Goal: Task Accomplishment & Management: Manage account settings

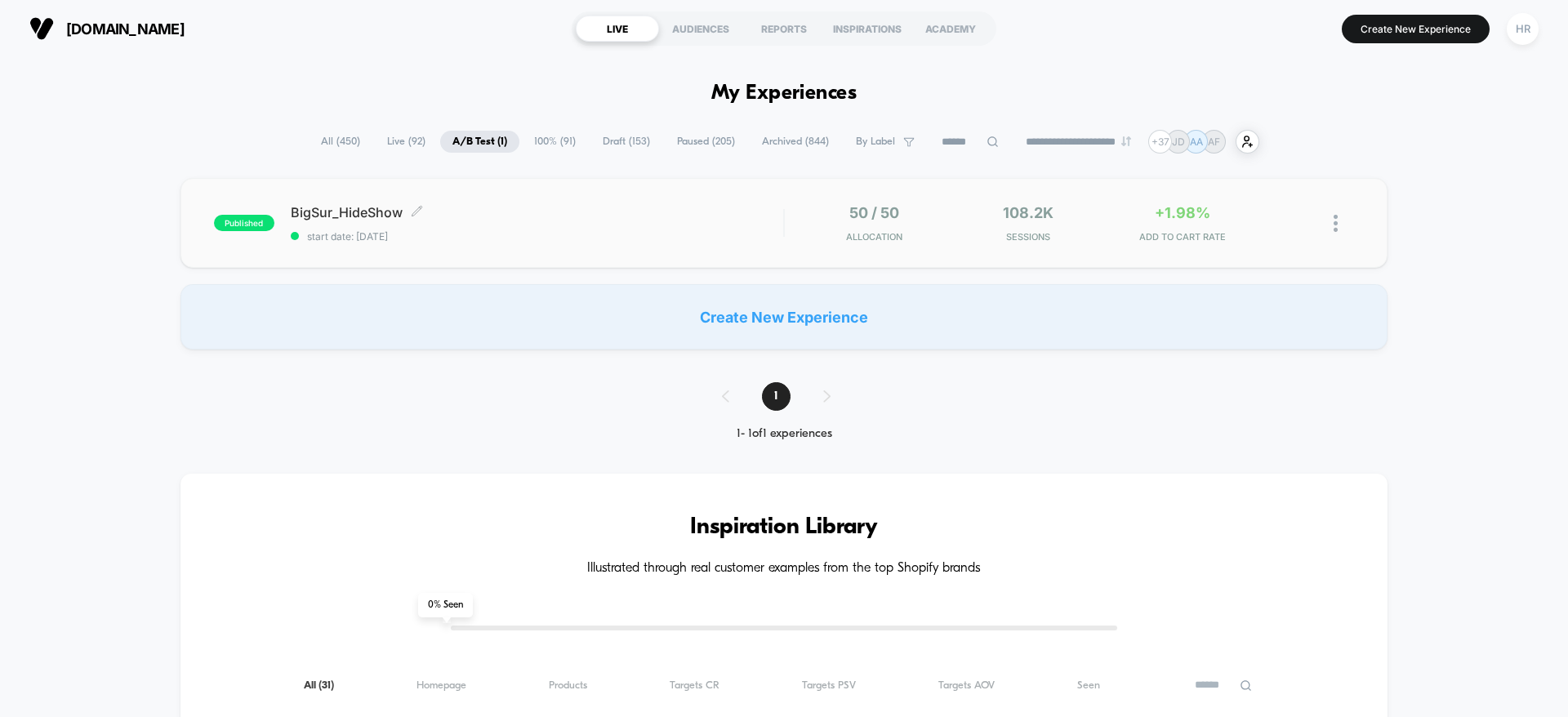
click at [677, 212] on span "BigSur_HideShow Click to edit experience details" at bounding box center [537, 211] width 493 height 16
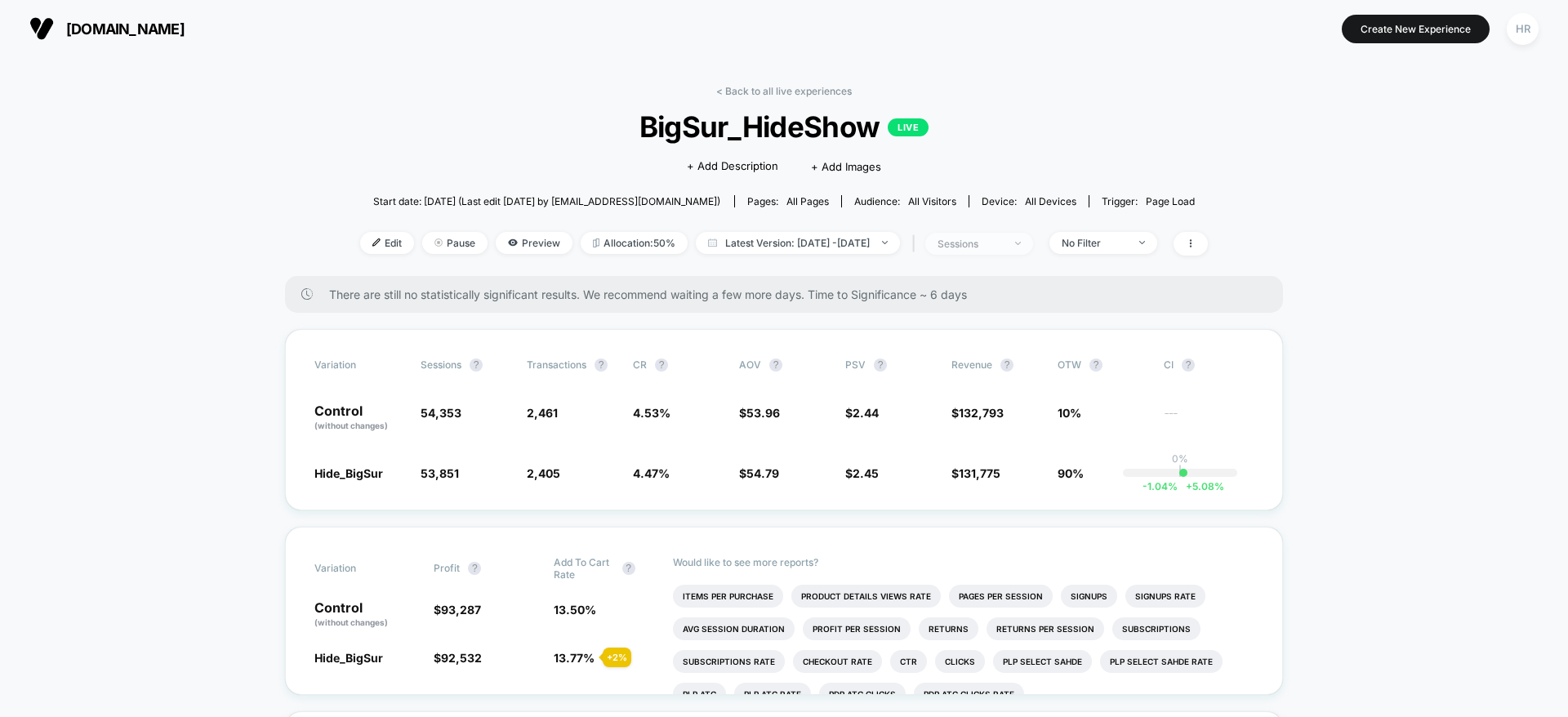
click at [1003, 242] on div "sessions" at bounding box center [970, 243] width 65 height 12
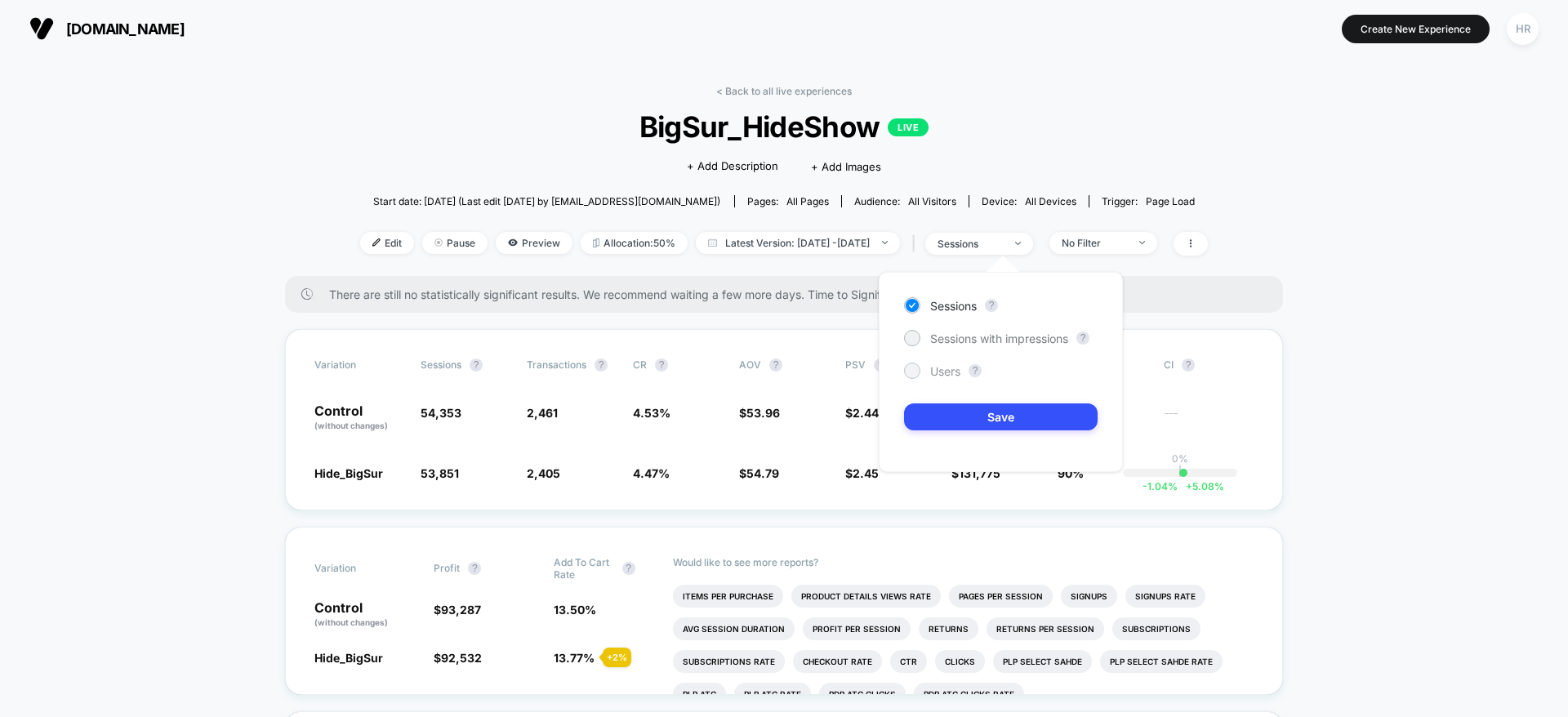
click at [948, 371] on span "Users" at bounding box center [945, 371] width 30 height 14
click at [957, 417] on button "Save" at bounding box center [1000, 416] width 194 height 27
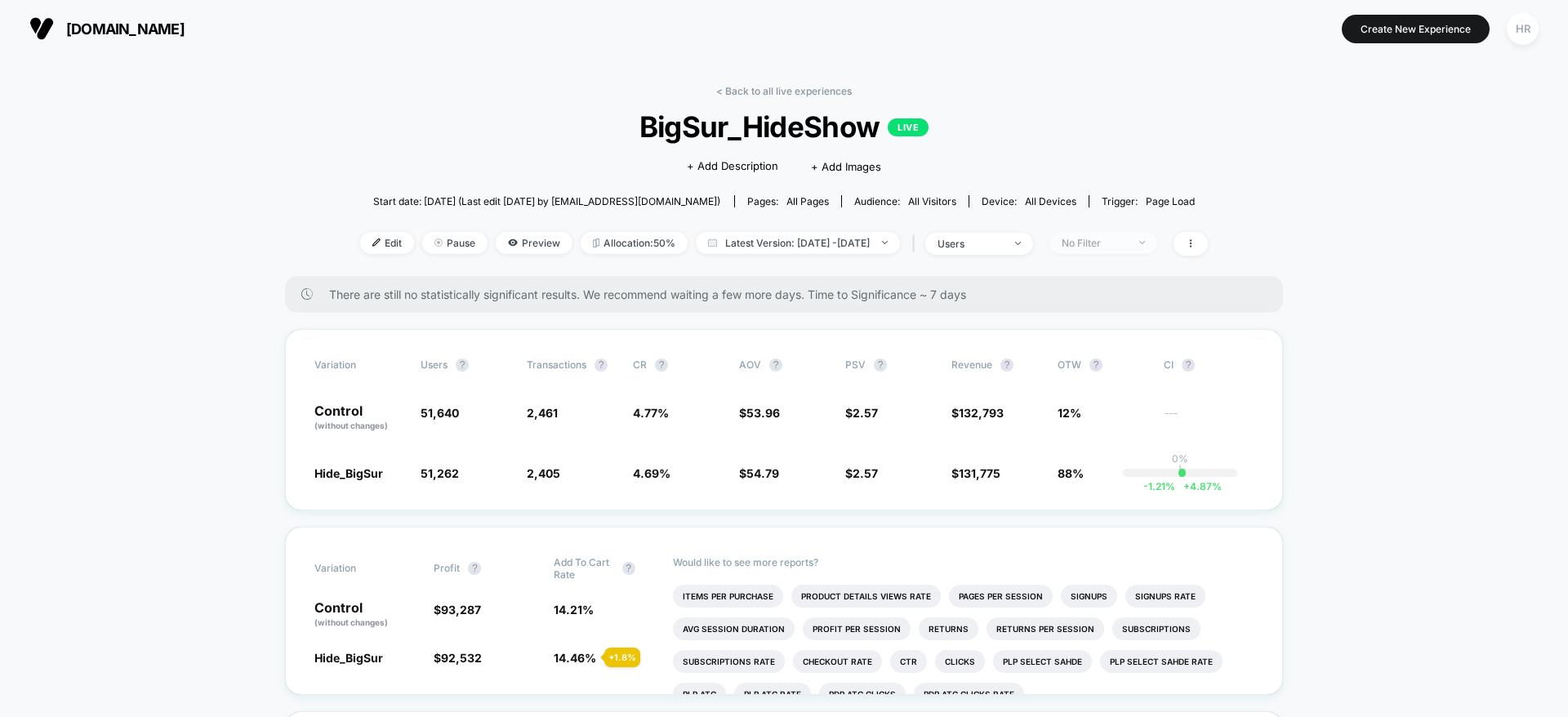
click at [1117, 241] on div "No Filter" at bounding box center [1095, 242] width 65 height 12
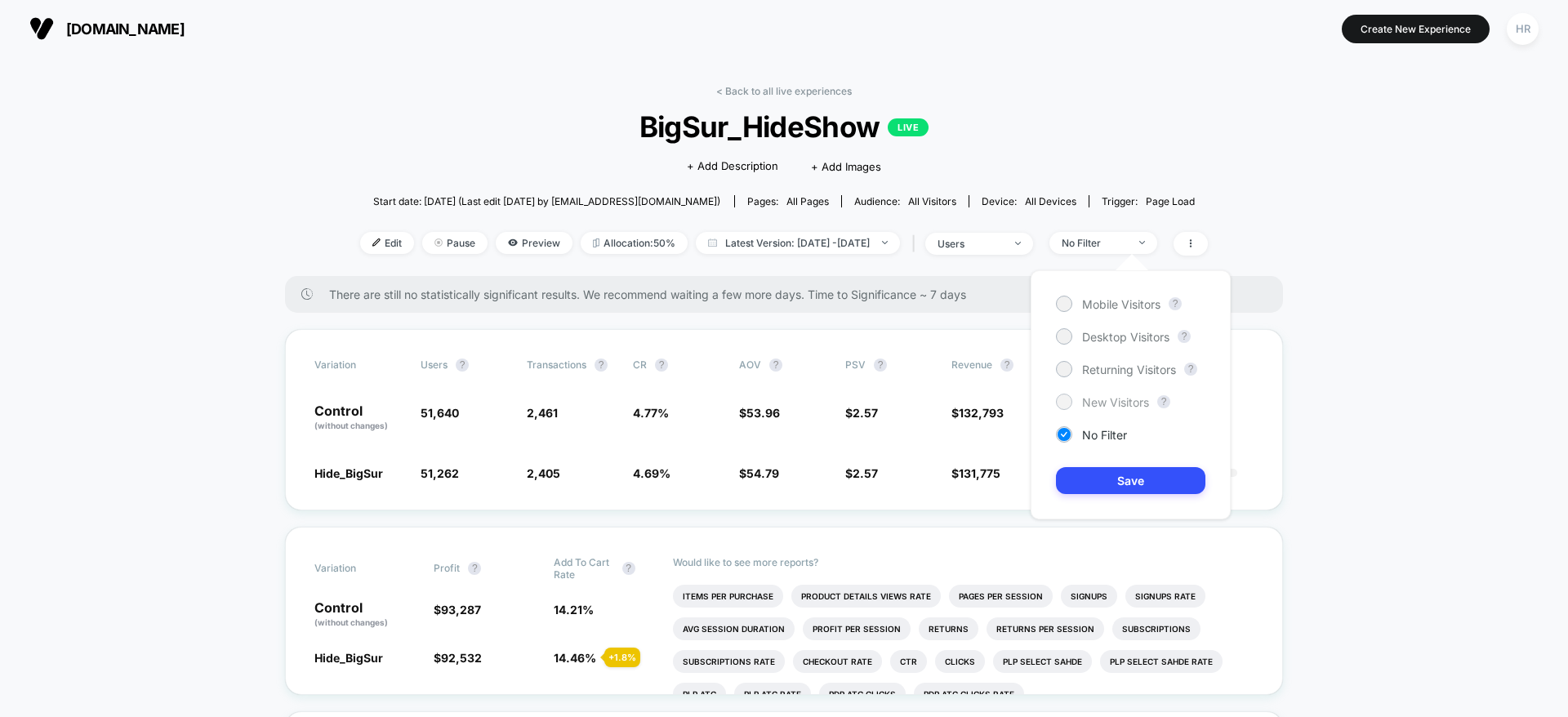
click at [1097, 408] on div "New Visitors" at bounding box center [1103, 401] width 93 height 16
click at [1097, 477] on button "Save" at bounding box center [1131, 480] width 150 height 27
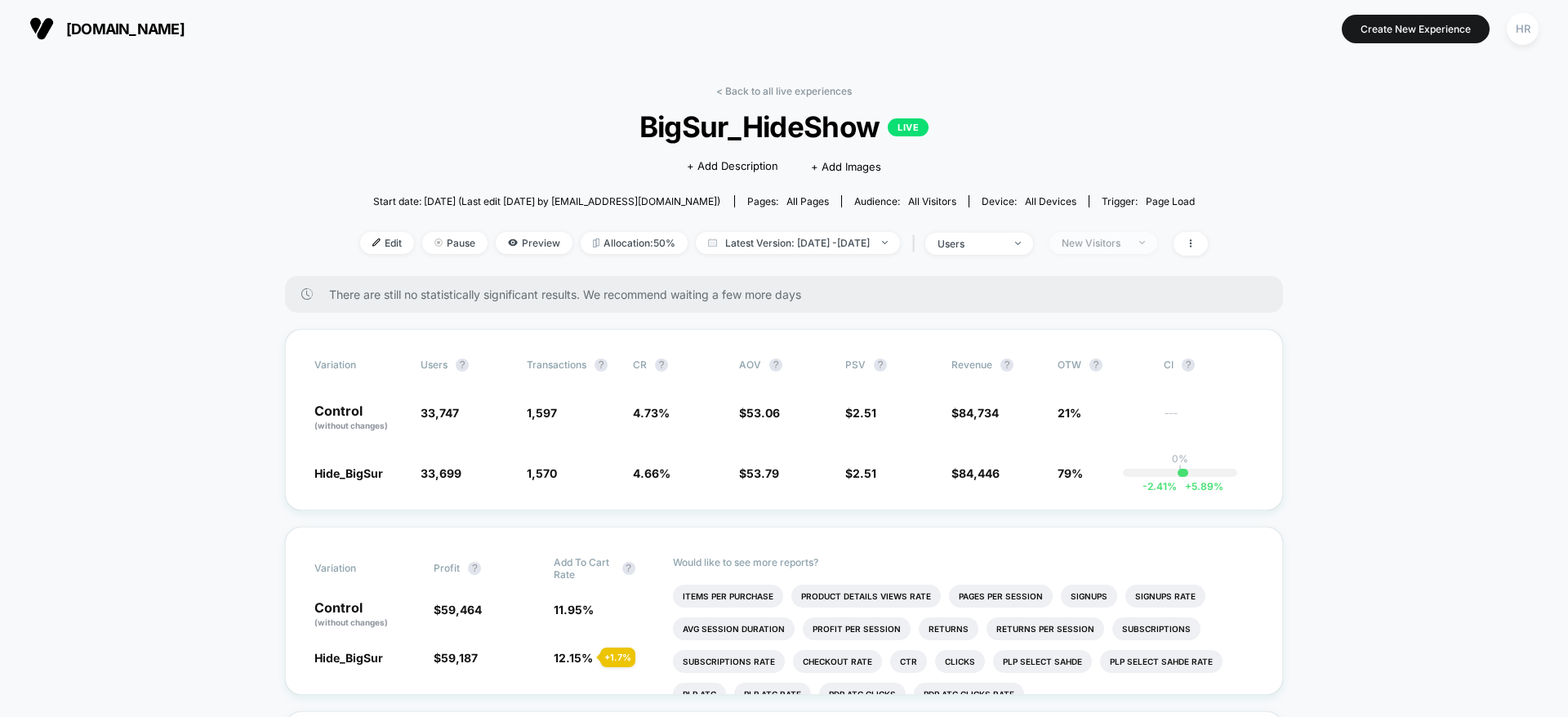
click at [1122, 243] on div "New Visitors" at bounding box center [1095, 242] width 65 height 12
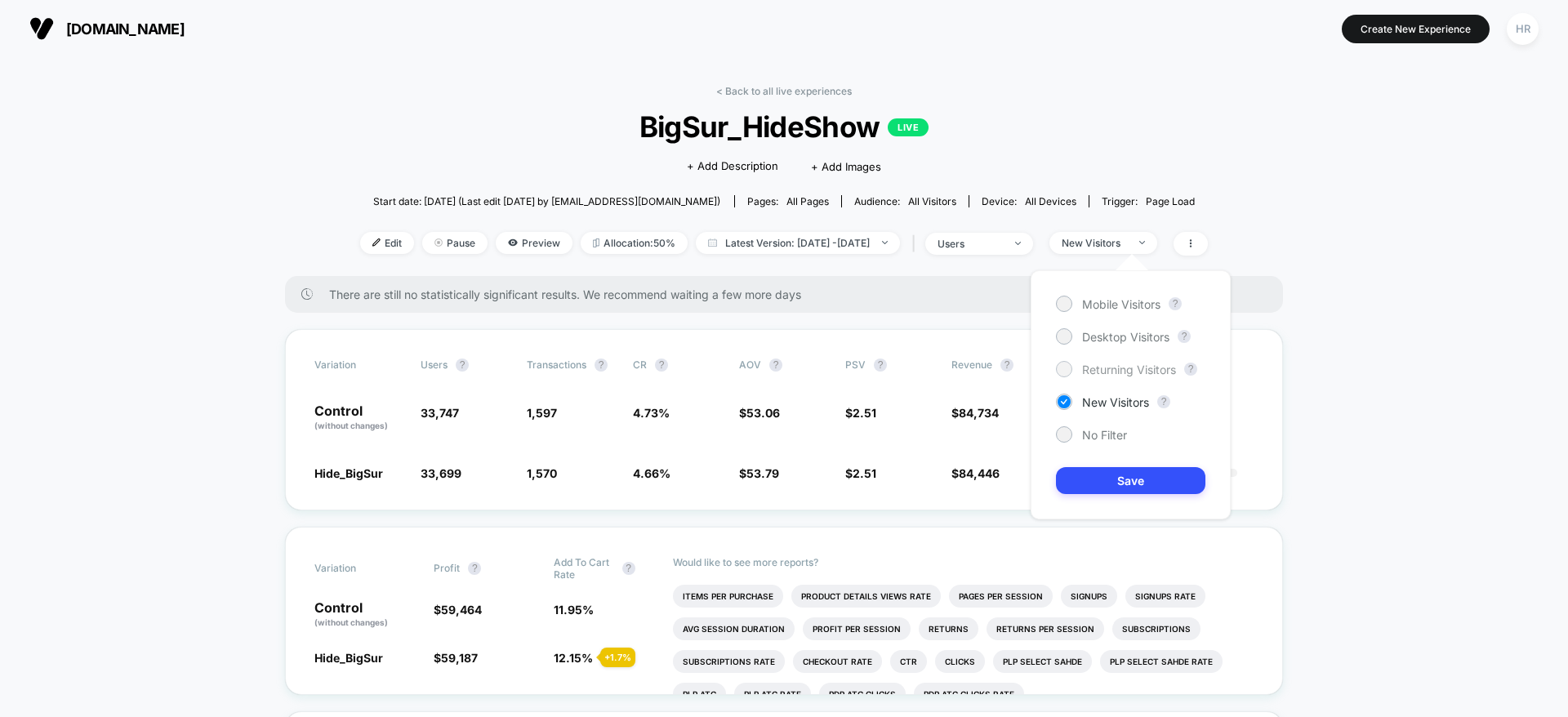
click at [1122, 365] on span "Returning Visitors" at bounding box center [1128, 370] width 94 height 14
click at [1122, 484] on button "Save" at bounding box center [1131, 480] width 150 height 27
